Goal: Transaction & Acquisition: Purchase product/service

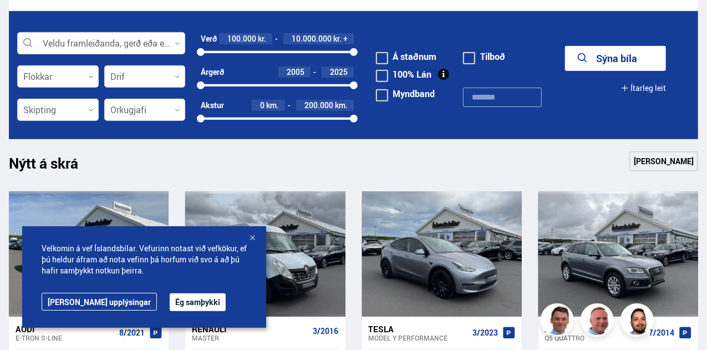
click at [251, 236] on div at bounding box center [252, 238] width 11 height 11
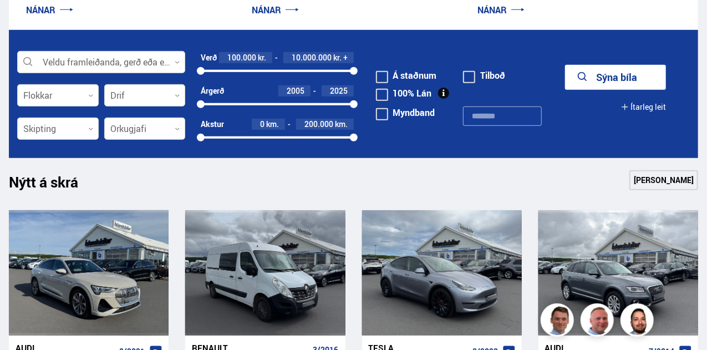
scroll to position [222, 0]
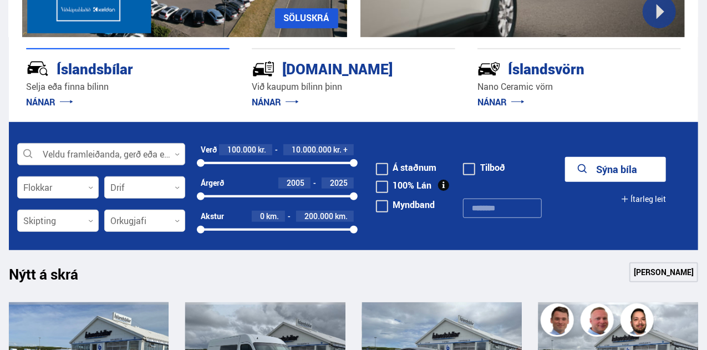
click at [177, 152] on icon at bounding box center [177, 154] width 5 height 5
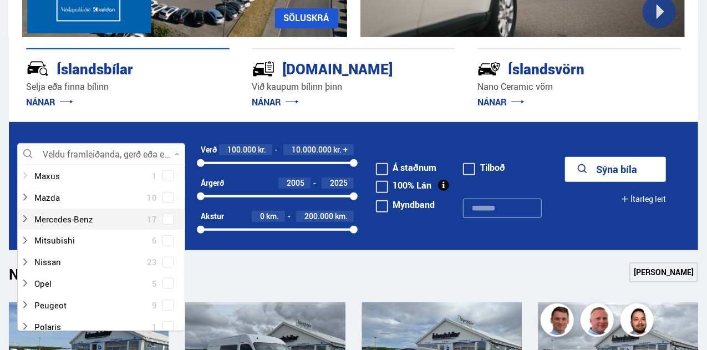
scroll to position [444, 0]
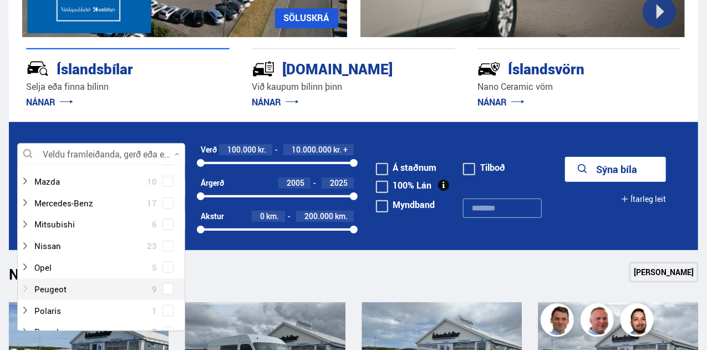
click at [52, 291] on div at bounding box center [90, 289] width 139 height 16
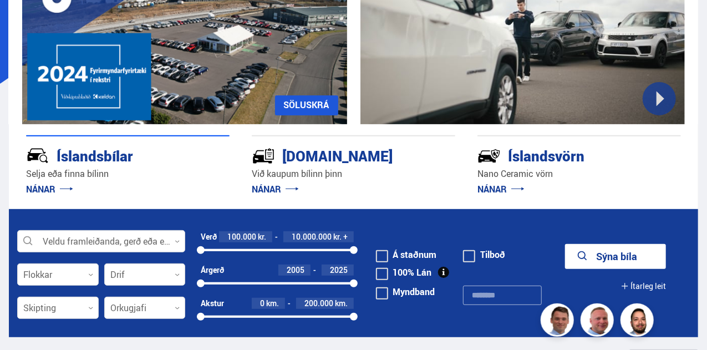
scroll to position [111, 0]
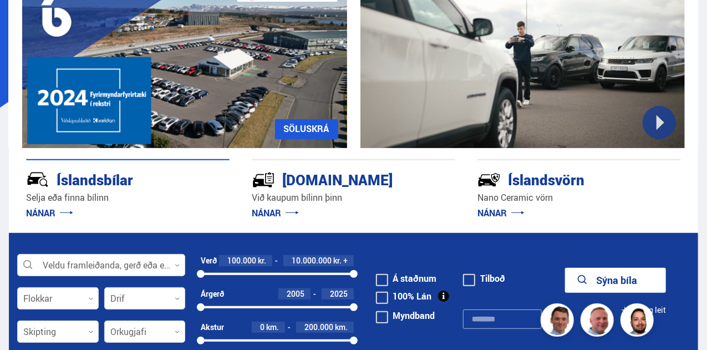
click at [586, 275] on icon "submit" at bounding box center [582, 280] width 13 height 13
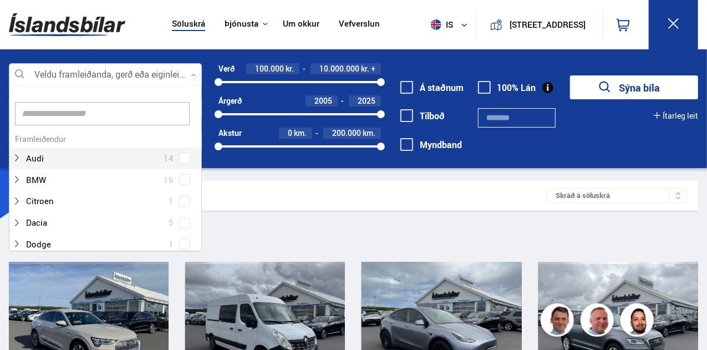
click at [193, 79] on div at bounding box center [105, 75] width 193 height 22
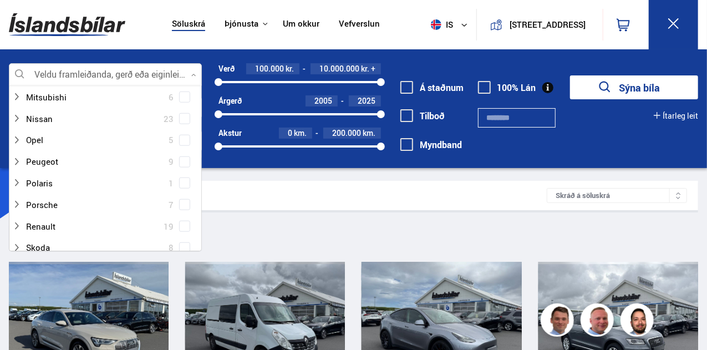
scroll to position [499, 0]
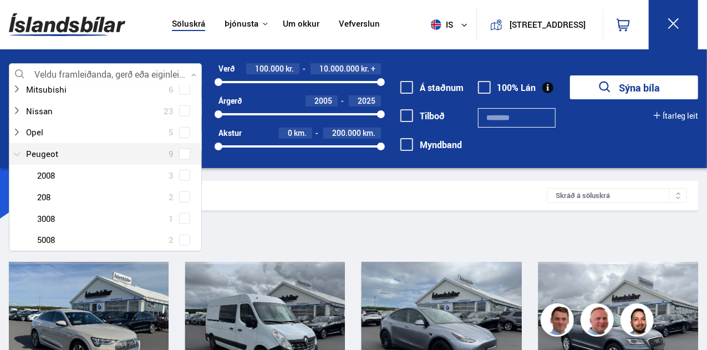
click at [54, 156] on div at bounding box center [94, 154] width 164 height 16
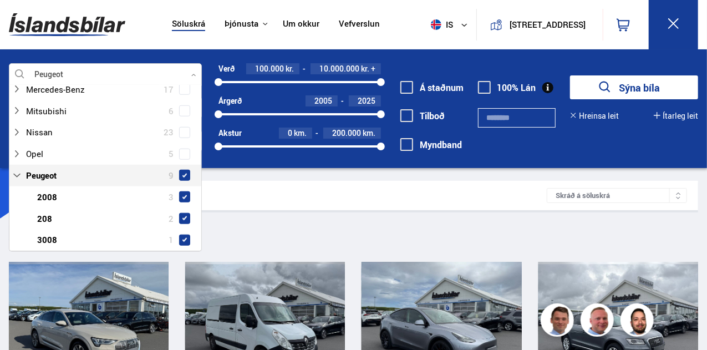
scroll to position [521, 0]
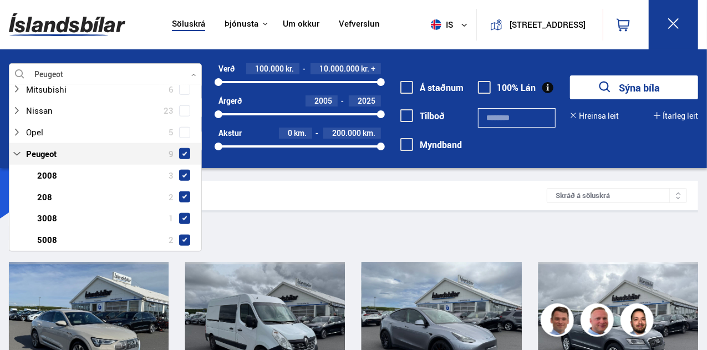
click at [183, 154] on span at bounding box center [185, 153] width 4 height 4
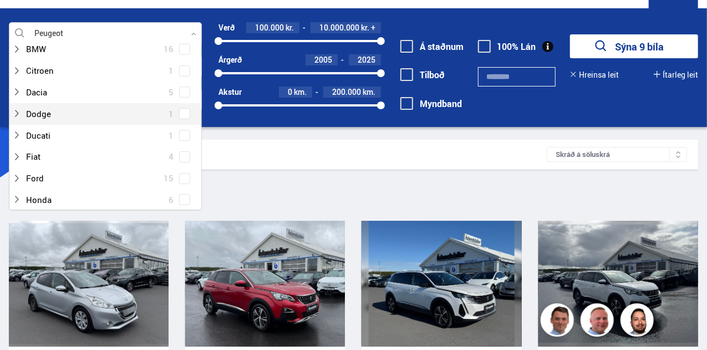
scroll to position [111, 0]
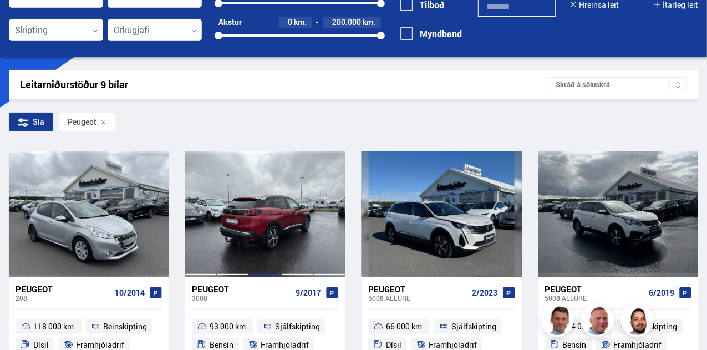
click at [267, 230] on div at bounding box center [265, 213] width 32 height 125
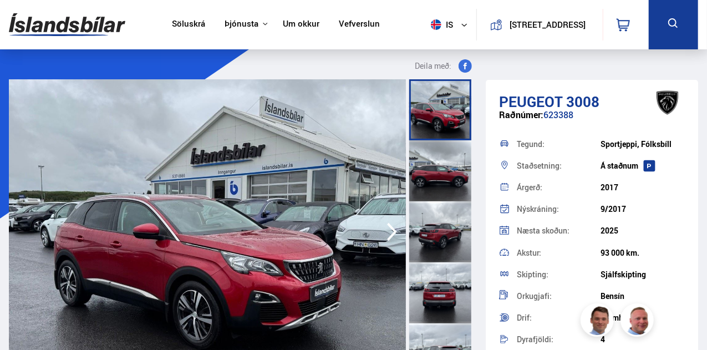
click at [386, 236] on icon "button" at bounding box center [392, 232] width 22 height 27
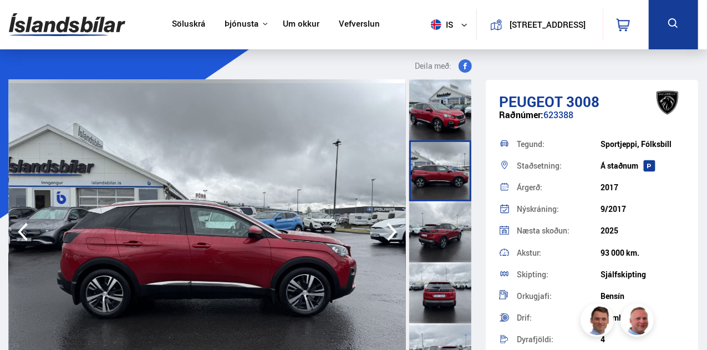
click at [386, 236] on icon "button" at bounding box center [392, 232] width 22 height 27
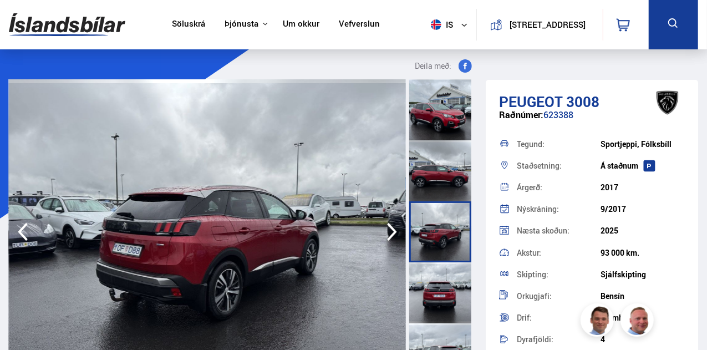
click at [386, 236] on icon "button" at bounding box center [392, 232] width 22 height 27
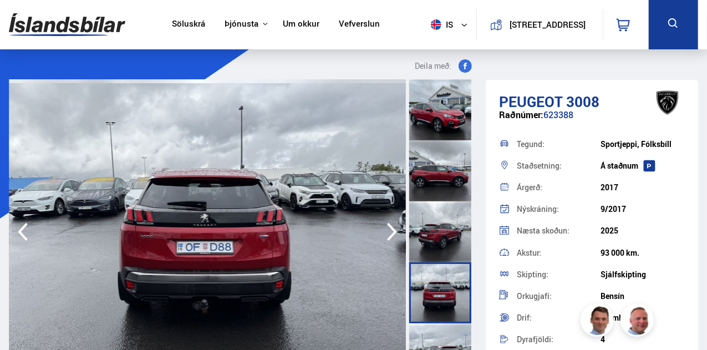
click at [386, 236] on icon "button" at bounding box center [392, 232] width 22 height 27
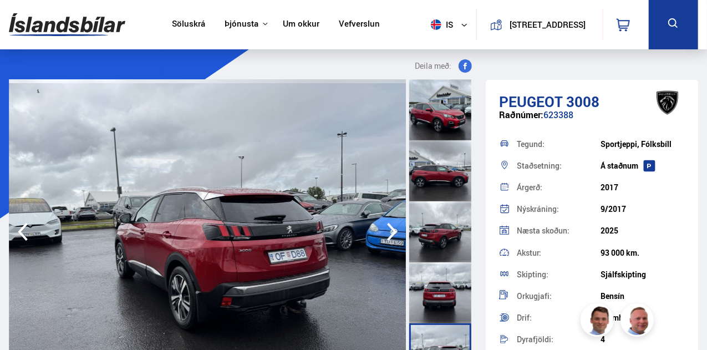
click at [386, 236] on icon "button" at bounding box center [392, 232] width 22 height 27
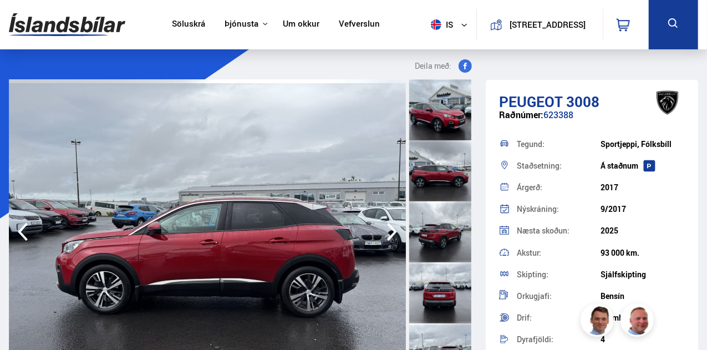
click at [386, 236] on icon "button" at bounding box center [392, 232] width 22 height 27
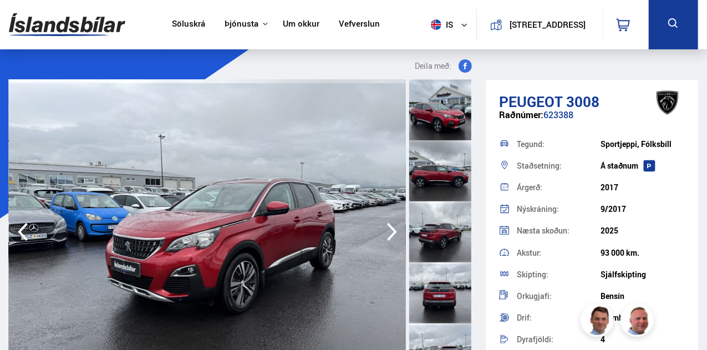
click at [386, 236] on icon "button" at bounding box center [392, 232] width 22 height 27
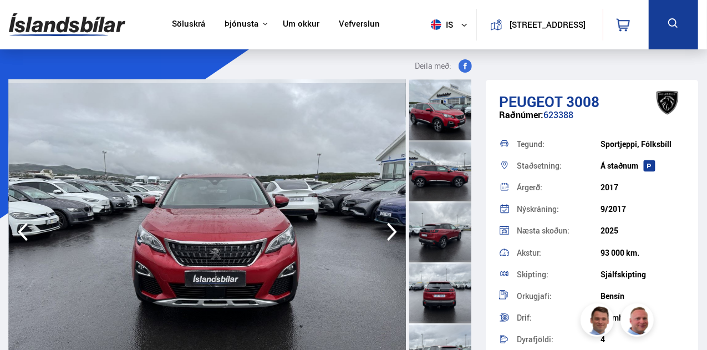
click at [386, 236] on icon "button" at bounding box center [392, 232] width 22 height 27
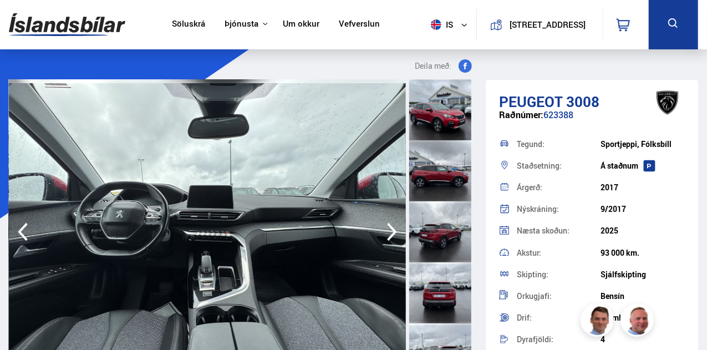
click at [393, 231] on icon "button" at bounding box center [392, 232] width 10 height 18
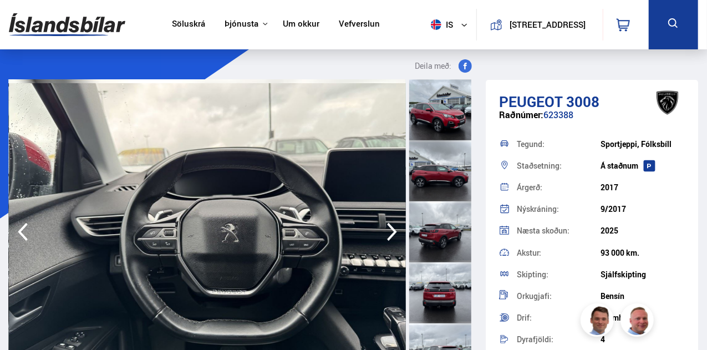
click at [393, 231] on icon "button" at bounding box center [392, 232] width 10 height 18
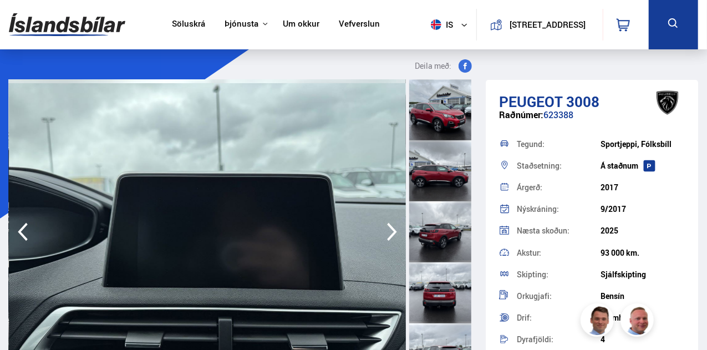
click at [393, 231] on icon "button" at bounding box center [392, 232] width 10 height 18
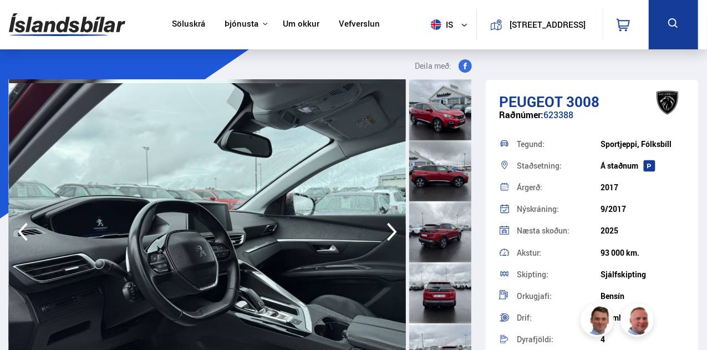
click at [386, 235] on icon "button" at bounding box center [392, 232] width 22 height 27
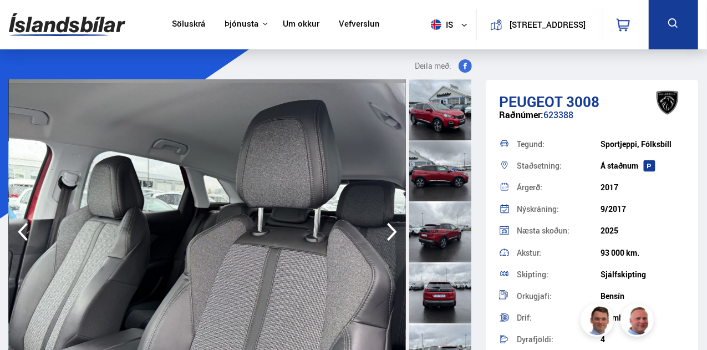
click at [386, 235] on icon "button" at bounding box center [392, 232] width 22 height 27
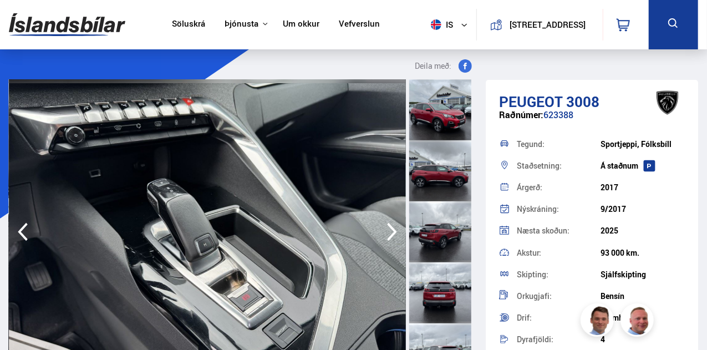
click at [386, 235] on icon "button" at bounding box center [392, 232] width 22 height 27
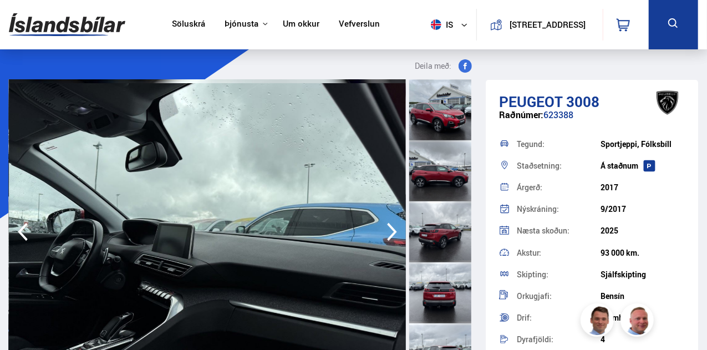
click at [386, 235] on icon "button" at bounding box center [392, 232] width 22 height 27
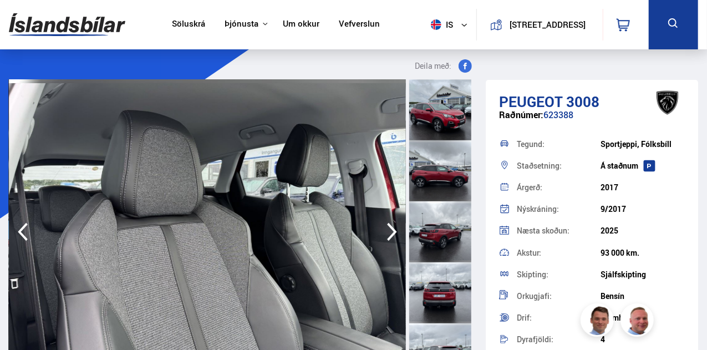
click at [386, 235] on icon "button" at bounding box center [392, 232] width 22 height 27
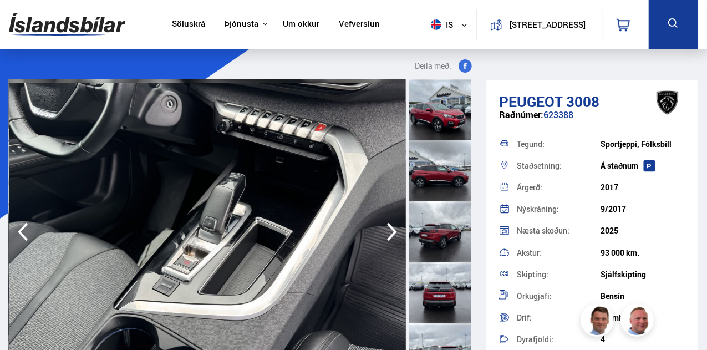
click at [386, 235] on icon "button" at bounding box center [392, 232] width 22 height 27
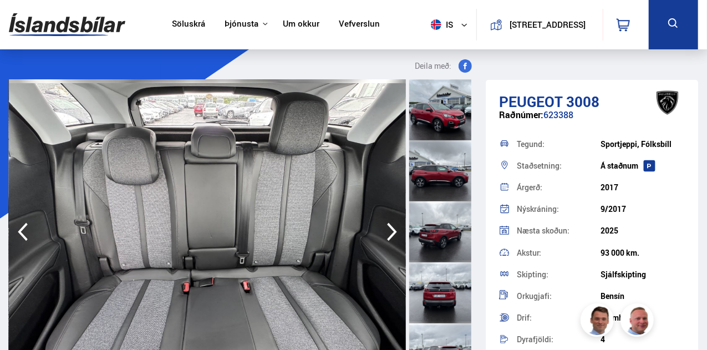
click at [386, 235] on icon "button" at bounding box center [392, 232] width 22 height 27
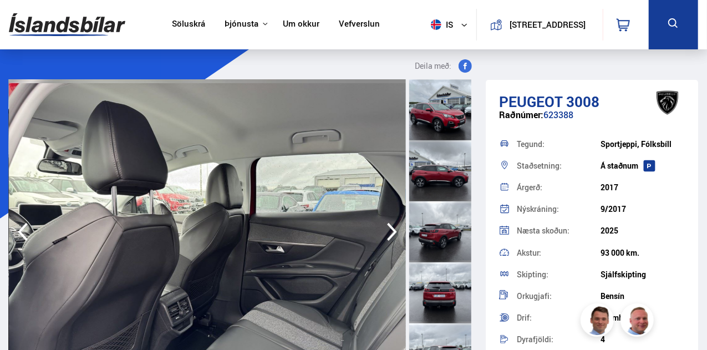
click at [386, 235] on icon "button" at bounding box center [392, 232] width 22 height 27
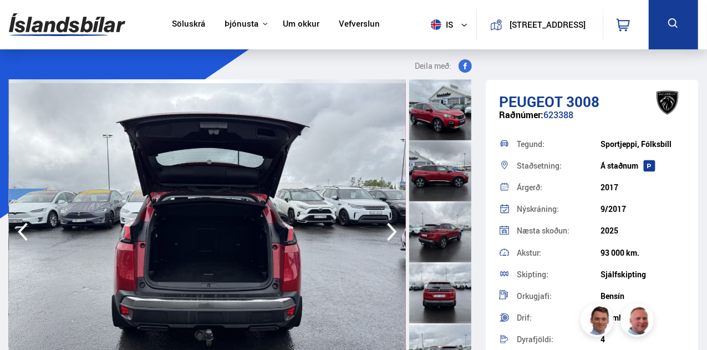
click at [386, 235] on icon "button" at bounding box center [392, 232] width 22 height 27
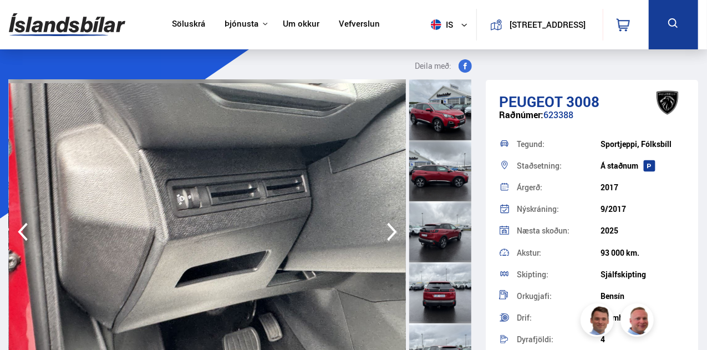
click at [386, 235] on icon "button" at bounding box center [392, 232] width 22 height 27
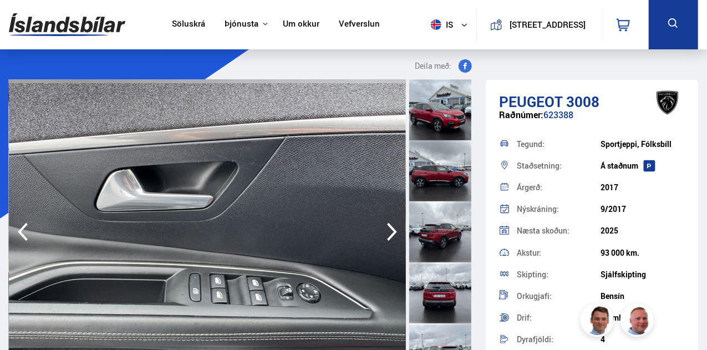
click at [386, 235] on icon "button" at bounding box center [392, 232] width 22 height 27
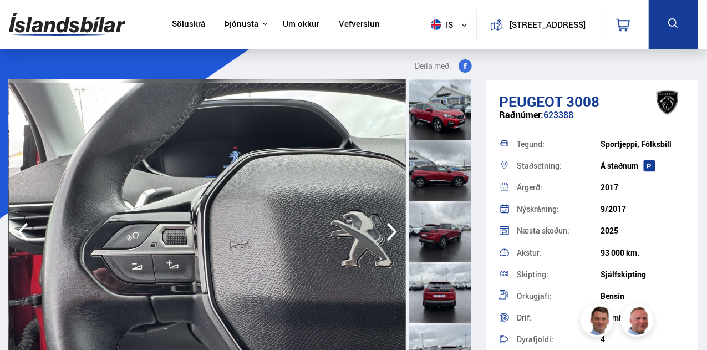
click at [386, 235] on icon "button" at bounding box center [392, 232] width 22 height 27
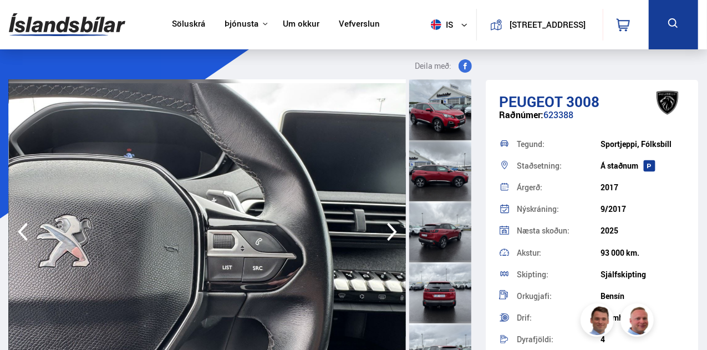
click at [386, 235] on icon "button" at bounding box center [392, 232] width 22 height 27
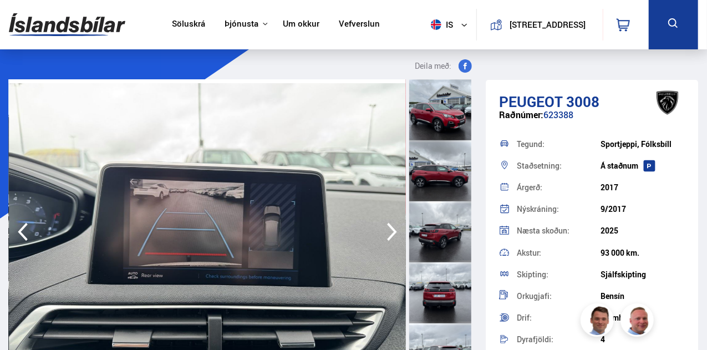
click at [386, 235] on icon "button" at bounding box center [392, 232] width 22 height 27
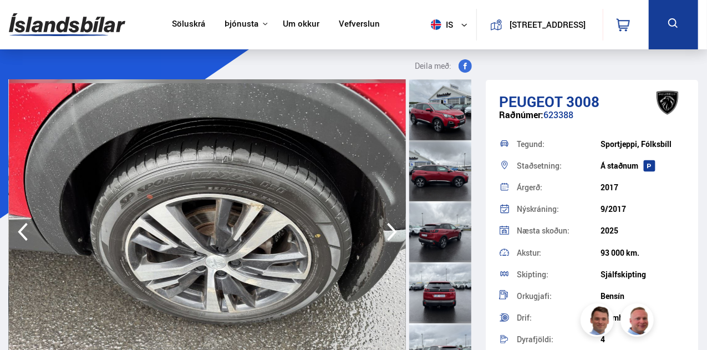
click at [386, 235] on icon "button" at bounding box center [392, 232] width 22 height 27
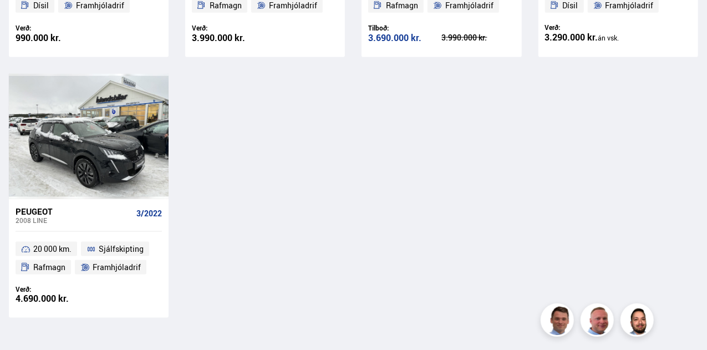
scroll to position [729, 0]
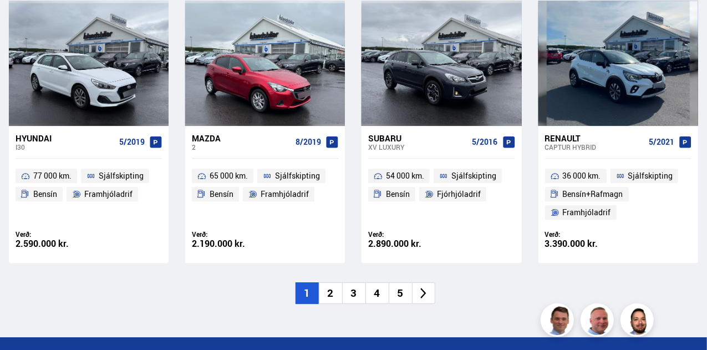
scroll to position [1609, 0]
